Goal: Task Accomplishment & Management: Use online tool/utility

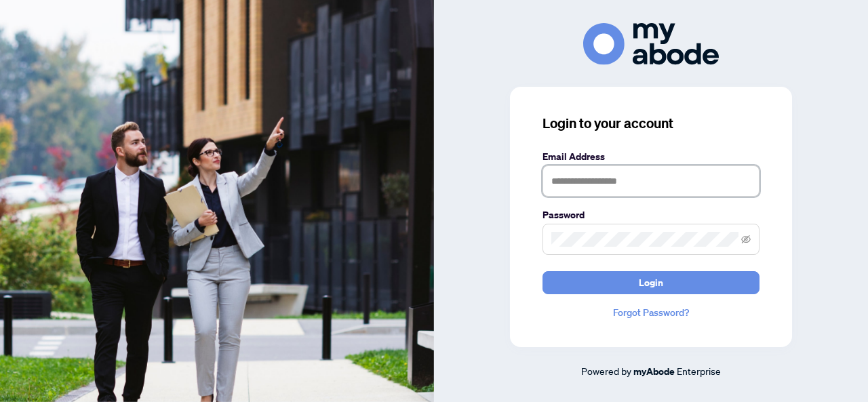
click at [604, 186] on input "text" at bounding box center [650, 180] width 217 height 31
type input "**********"
click at [747, 244] on span at bounding box center [745, 239] width 9 height 15
click at [745, 236] on icon "eye-invisible" at bounding box center [745, 239] width 9 height 8
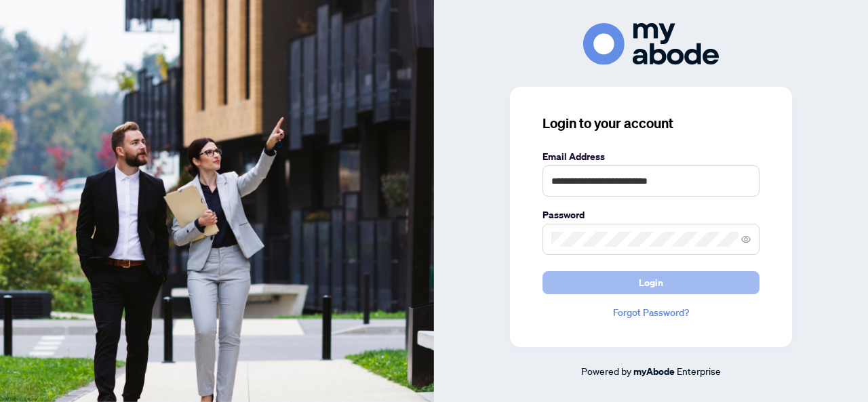
click at [659, 278] on span "Login" at bounding box center [650, 283] width 24 height 22
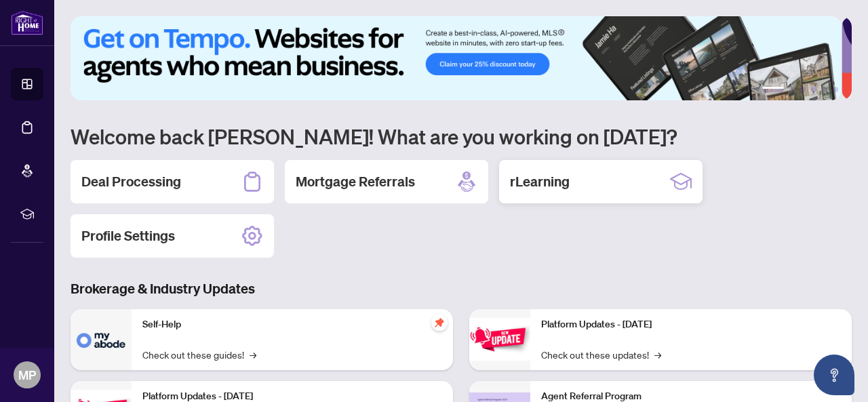
click at [558, 188] on h2 "rLearning" at bounding box center [540, 181] width 60 height 19
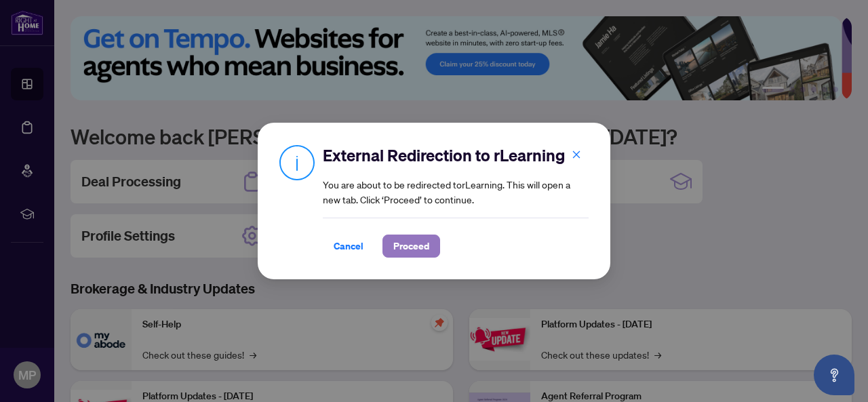
click at [415, 250] on span "Proceed" at bounding box center [411, 246] width 36 height 22
